Goal: Navigation & Orientation: Find specific page/section

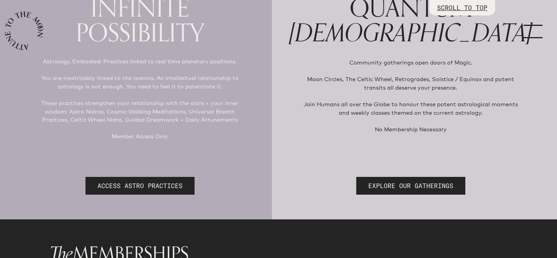
scroll to position [125, 0]
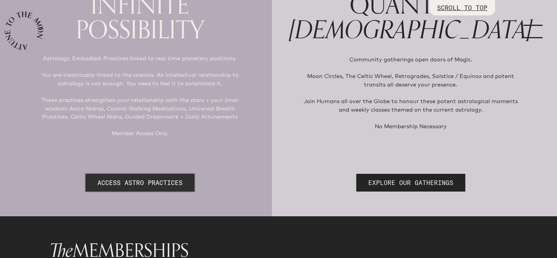
click at [171, 180] on link "ACCESS ASTRO PRACTICES" at bounding box center [139, 183] width 109 height 18
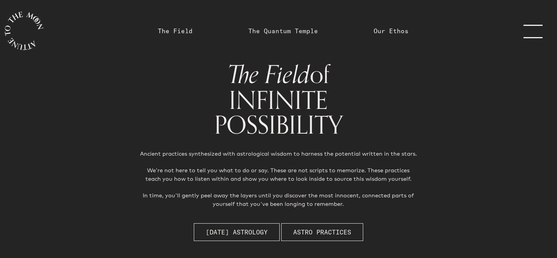
click at [270, 34] on link "The Quantum Temple" at bounding box center [283, 30] width 70 height 9
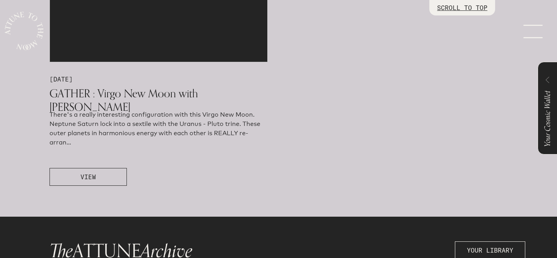
scroll to position [466, 0]
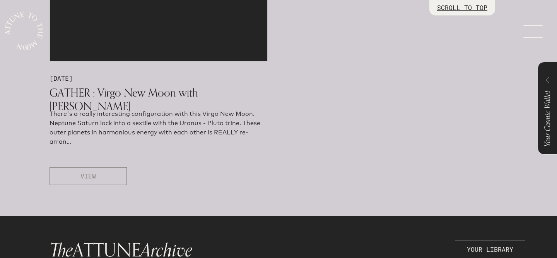
click at [119, 177] on button "VIEW" at bounding box center [87, 176] width 77 height 18
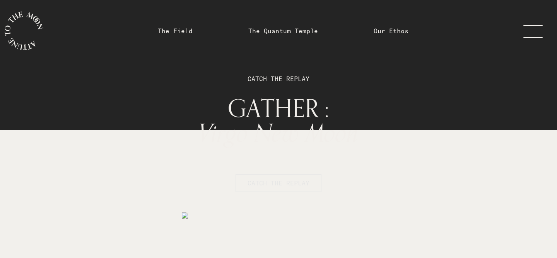
click at [285, 186] on span "CATCH THE REPLAY" at bounding box center [278, 183] width 62 height 9
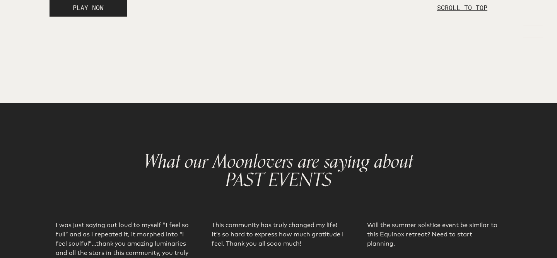
scroll to position [1232, 0]
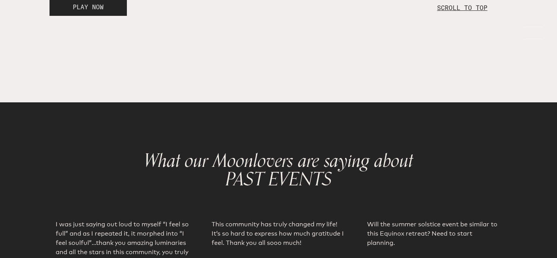
click at [59, 16] on button "PLAY NOW" at bounding box center [87, 7] width 77 height 18
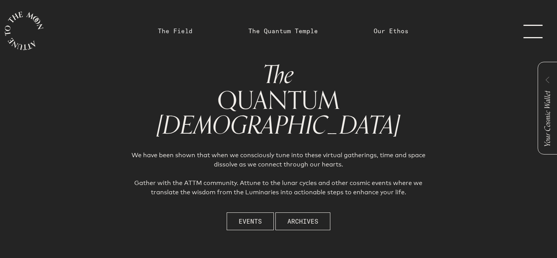
click at [183, 27] on link "The Field" at bounding box center [175, 30] width 35 height 9
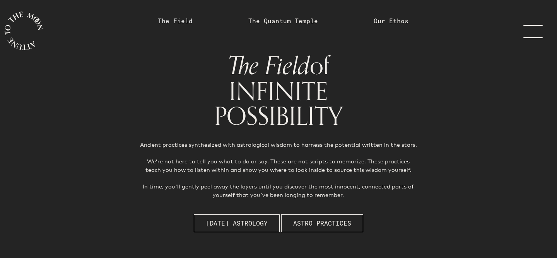
scroll to position [9, 0]
click at [318, 224] on span "Astro Practices" at bounding box center [322, 222] width 58 height 9
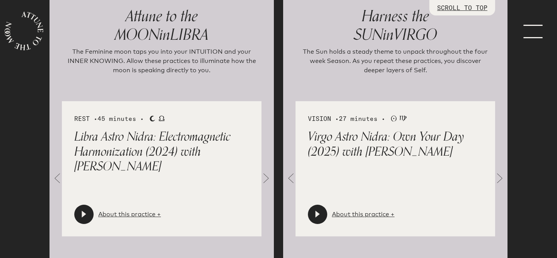
scroll to position [827, 0]
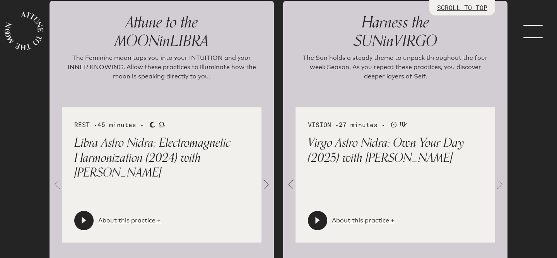
click at [318, 224] on icon at bounding box center [318, 221] width 8 height 8
